Goal: Navigation & Orientation: Find specific page/section

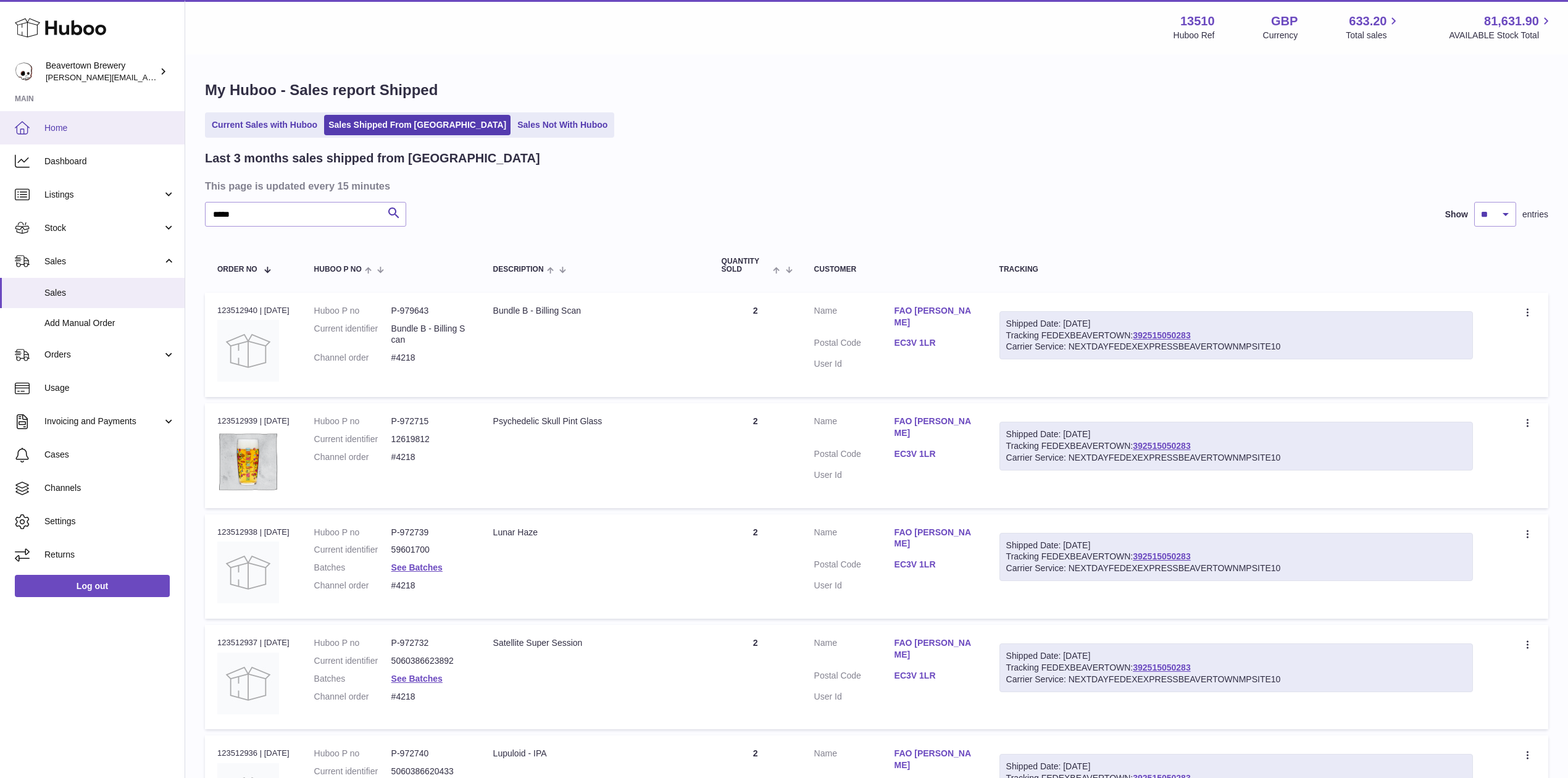
click at [75, 141] on link "Home" at bounding box center [92, 128] width 185 height 33
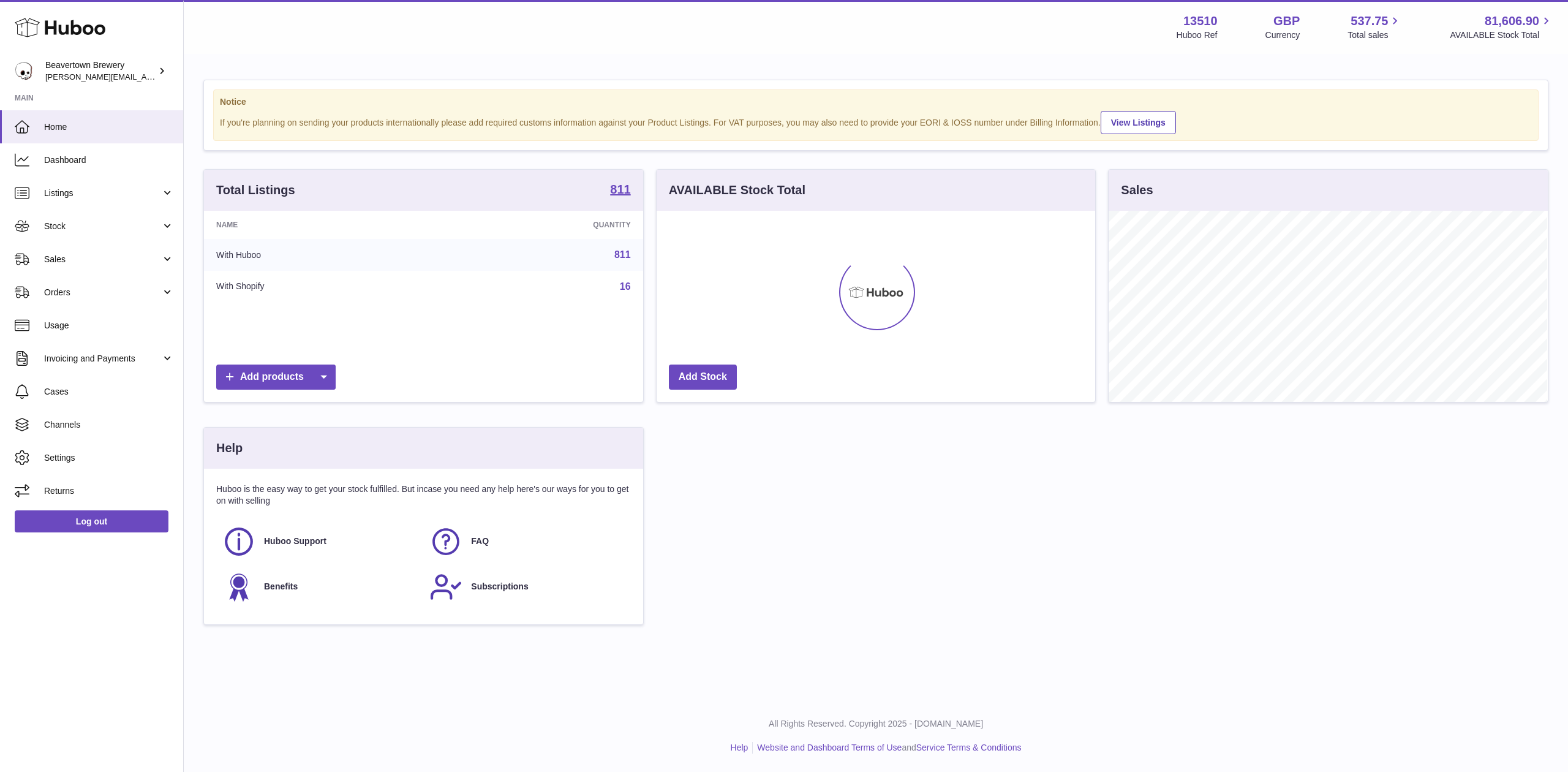
scroll to position [191, 438]
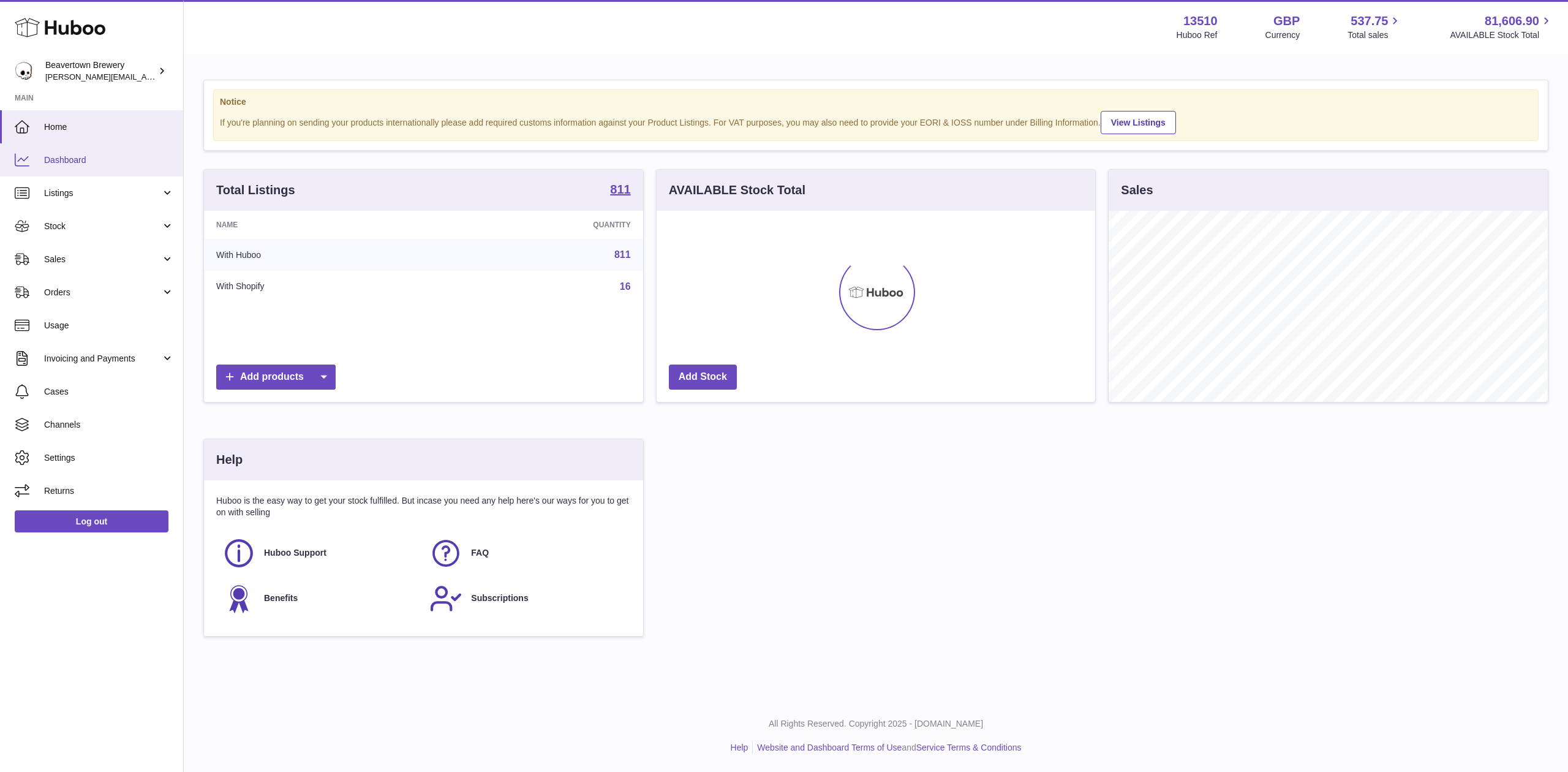
click at [88, 162] on span "Dashboard" at bounding box center [109, 160] width 130 height 11
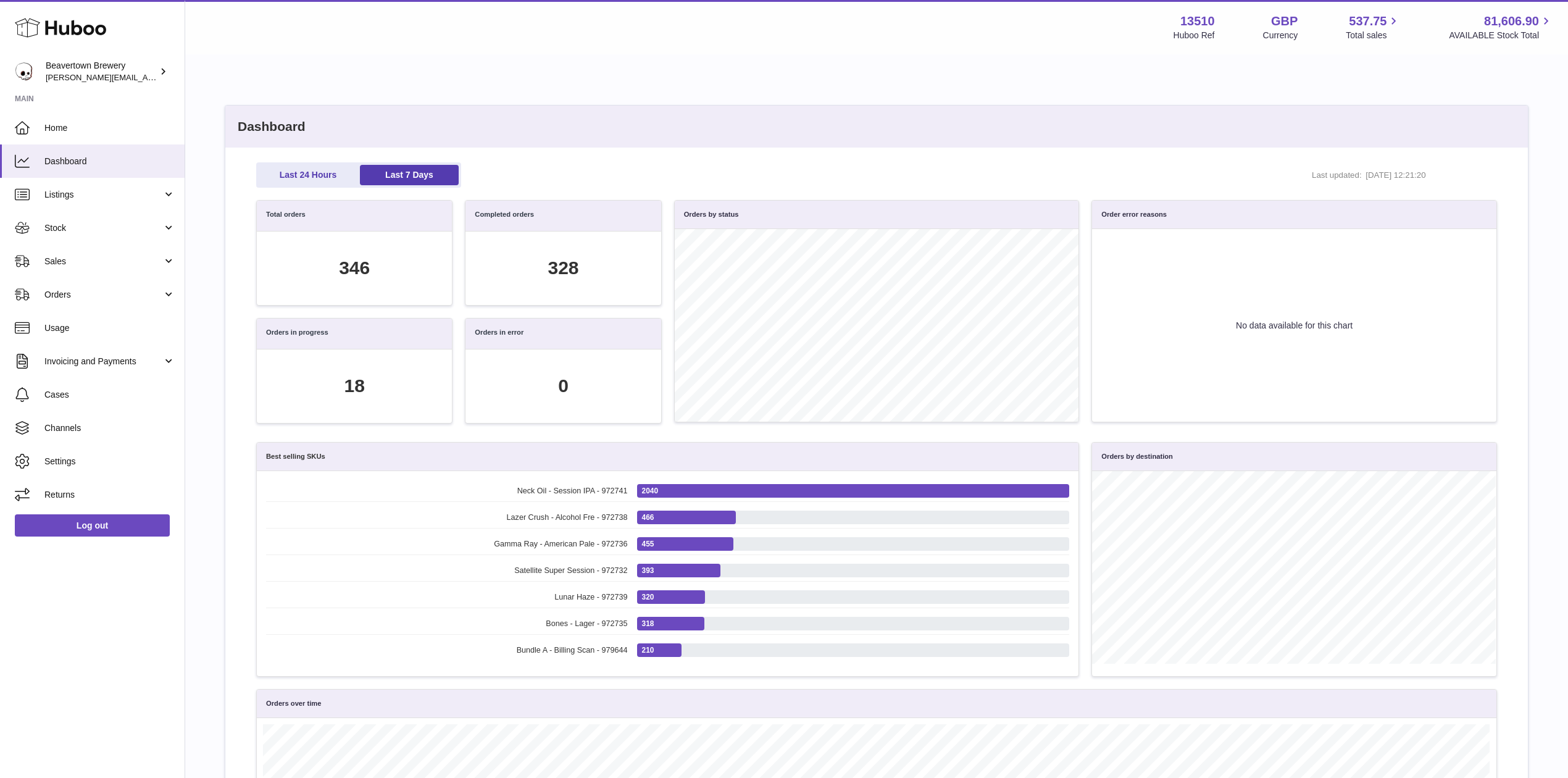
scroll to position [141, 1226]
click at [72, 136] on link "Home" at bounding box center [92, 128] width 185 height 33
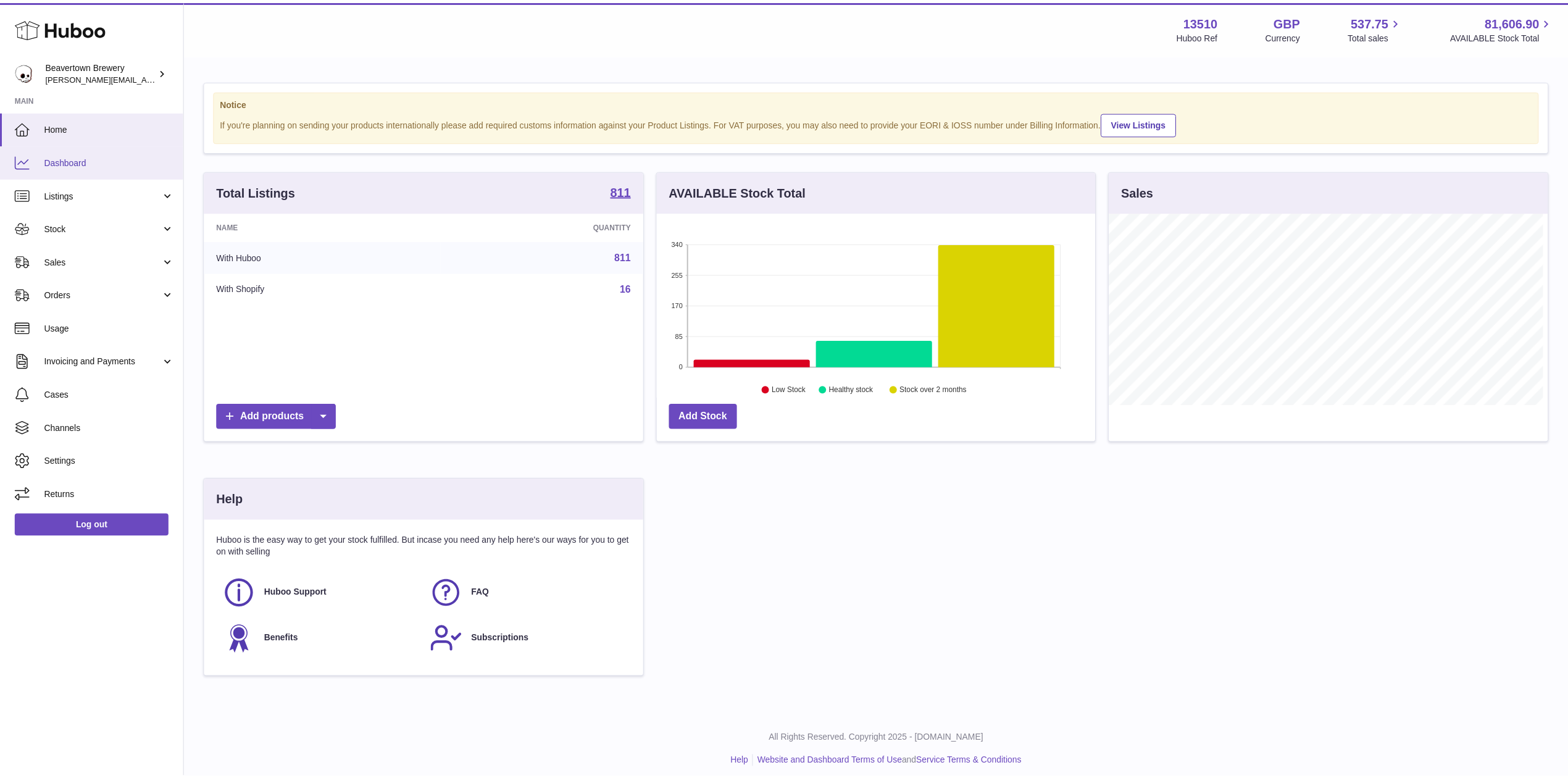
scroll to position [617452, 616853]
